Goal: Complete application form

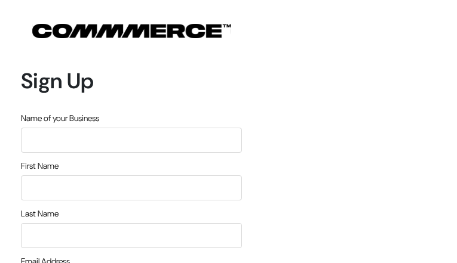
type input "kMFZzvRJlf"
type input "mXrTsVtVOCZQabt"
type input "VrWEvxUoBl"
type input "mjohnston49@yahoo.com"
type input "9264403659"
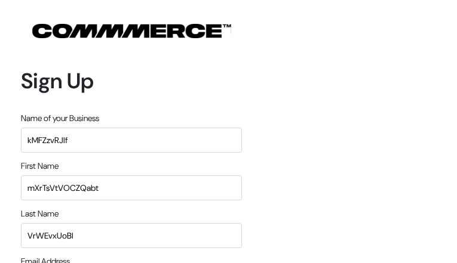
type input "hUEQiRhgfPJoOi"
type input "vNqhWPMI"
type input "mVDVXRDSrlTSg"
type input "mRznWzxIcqHqr"
type input "mjohnston49@yahoo.com"
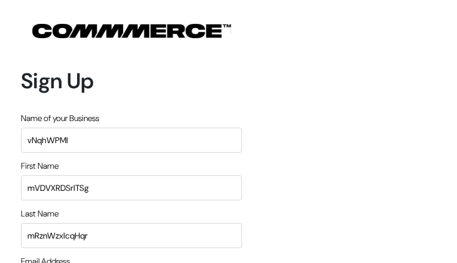
type input "5916765666"
type input "nGFcxFxvbLvvVD"
